Goal: Information Seeking & Learning: Learn about a topic

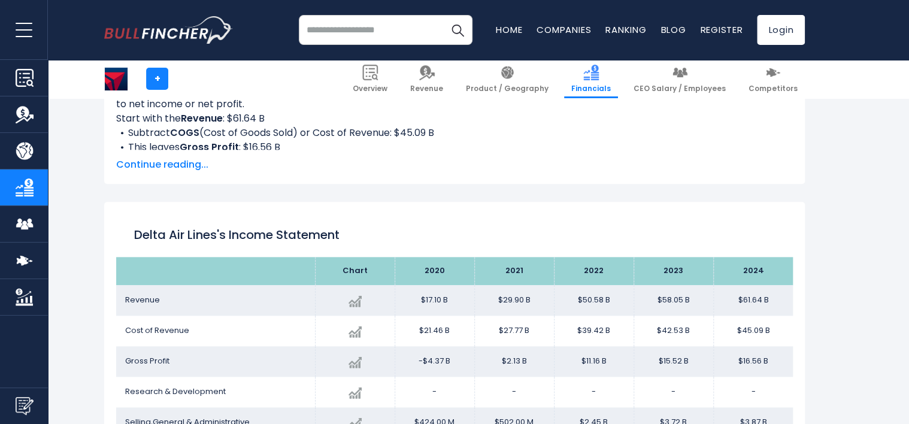
scroll to position [648, 0]
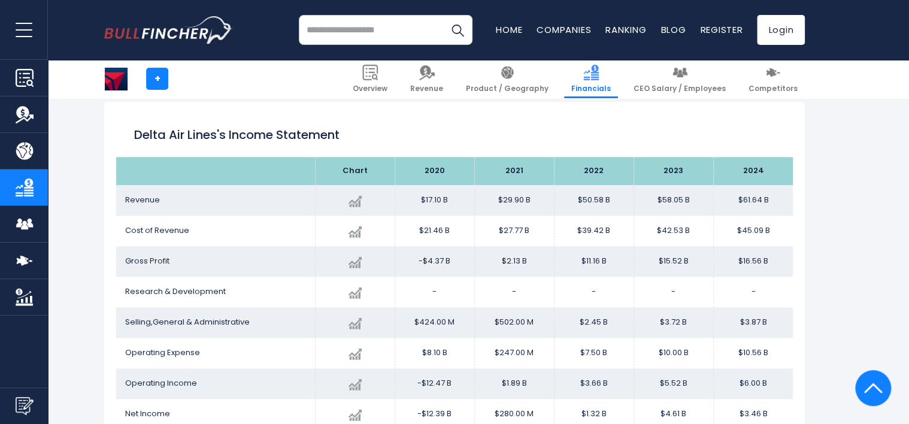
click at [31, 69] on img "Company Overview" at bounding box center [25, 78] width 18 height 18
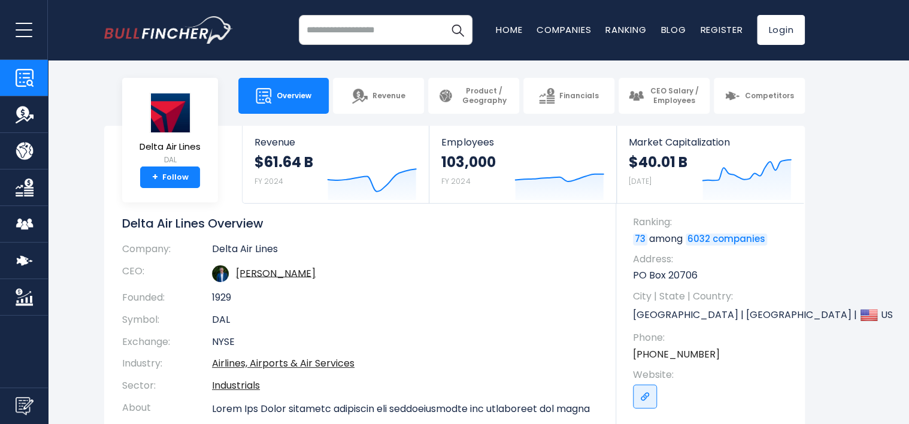
click at [357, 40] on input "search" at bounding box center [386, 30] width 174 height 30
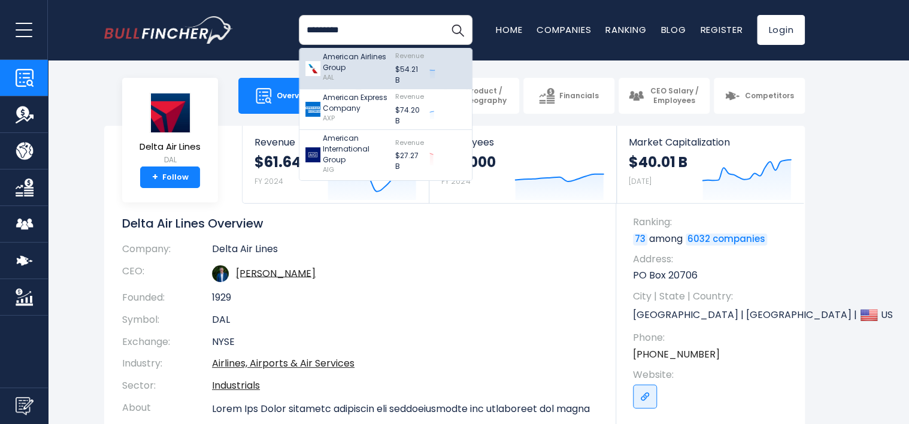
type input "********"
click at [374, 65] on p "American Airlines Group" at bounding box center [356, 62] width 66 height 22
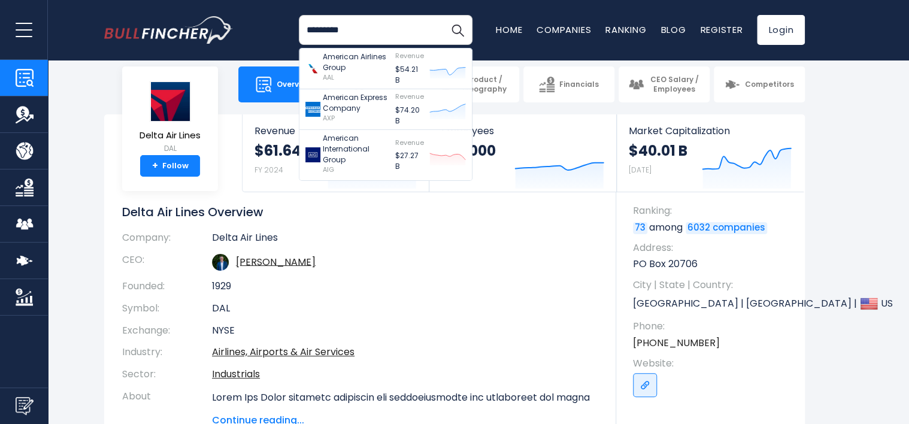
scroll to position [16, 0]
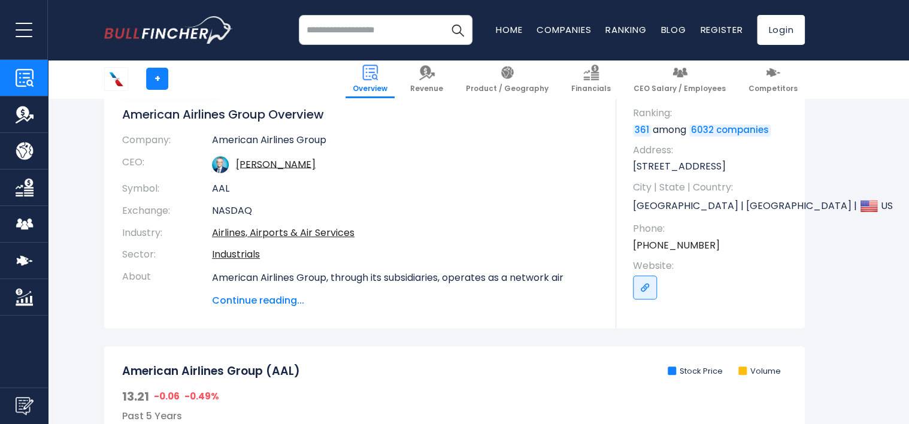
scroll to position [108, 0]
click at [22, 109] on img "Company Revenue" at bounding box center [25, 114] width 18 height 18
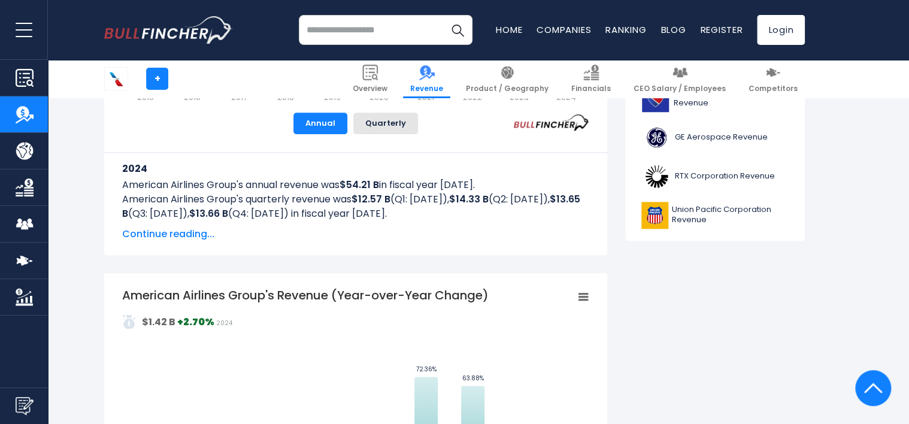
scroll to position [526, 0]
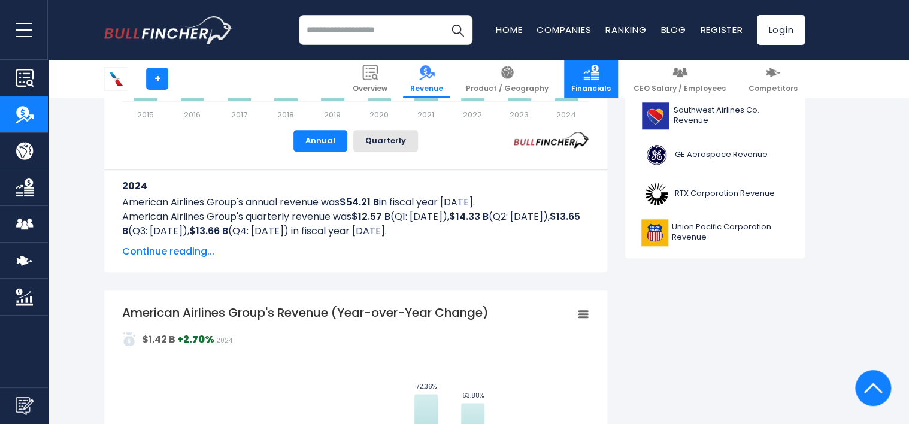
click at [582, 75] on link "Financials" at bounding box center [591, 79] width 54 height 38
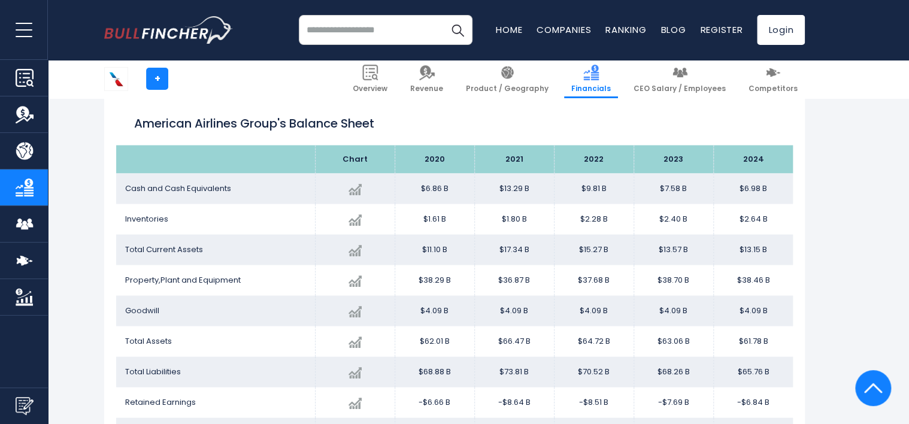
scroll to position [1017, 0]
click at [228, 187] on span "Cash and Cash Equivalents" at bounding box center [178, 188] width 106 height 11
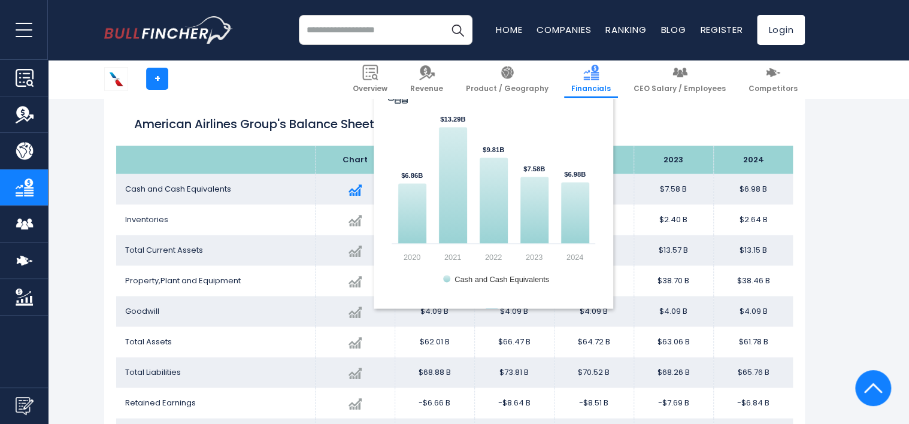
click at [351, 183] on img at bounding box center [354, 189] width 13 height 13
